Goal: Transaction & Acquisition: Purchase product/service

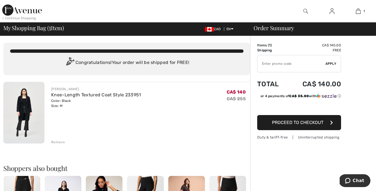
type input "SALEAVENUE"
type input "NEW15"
type input "SALEAVENUE"
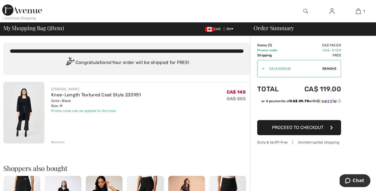
click at [286, 126] on span "Proceed to Checkout" at bounding box center [297, 127] width 51 height 5
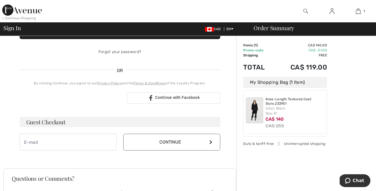
scroll to position [109, 0]
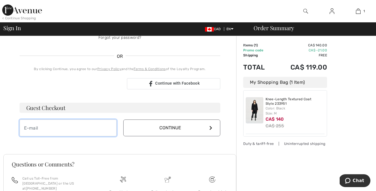
click at [76, 127] on input "email" at bounding box center [68, 128] width 97 height 17
type input "vickiedick123@gmail.com"
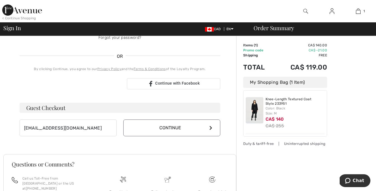
click at [209, 129] on button "Continue" at bounding box center [171, 128] width 97 height 17
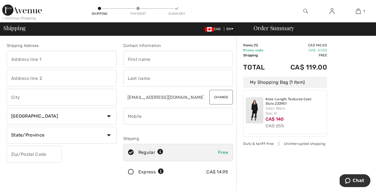
click at [70, 59] on input "text" at bounding box center [62, 59] width 110 height 17
type input "1132 mersea rd1"
type input "leamington"
select select "ON"
type input "N8H 3V7"
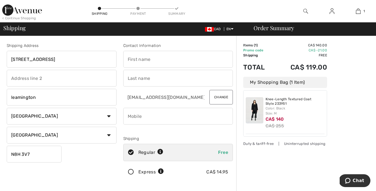
type input "vickie"
type input "dick"
type input "5198900520"
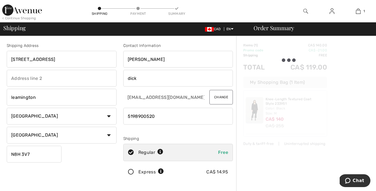
type input "N8H3V7"
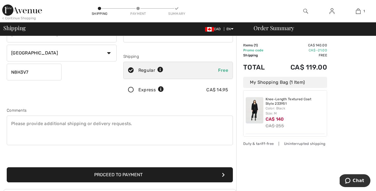
scroll to position [85, 0]
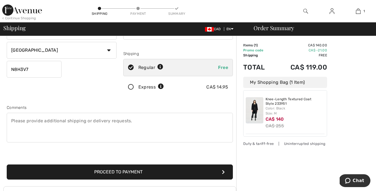
click at [108, 170] on button "Proceed to Payment" at bounding box center [120, 172] width 226 height 15
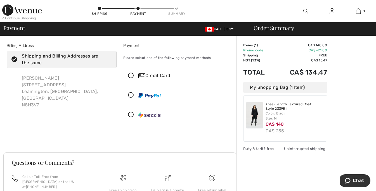
click at [131, 75] on icon at bounding box center [131, 76] width 15 height 6
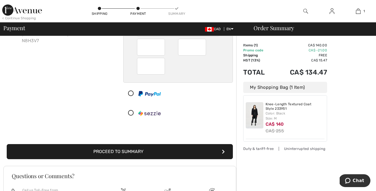
scroll to position [67, 0]
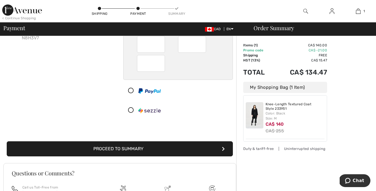
click at [146, 148] on button "Proceed to Summary" at bounding box center [120, 148] width 226 height 15
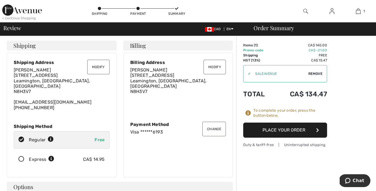
click at [278, 130] on button "Place Your Order" at bounding box center [285, 130] width 84 height 15
